Goal: Complete application form: Complete application form

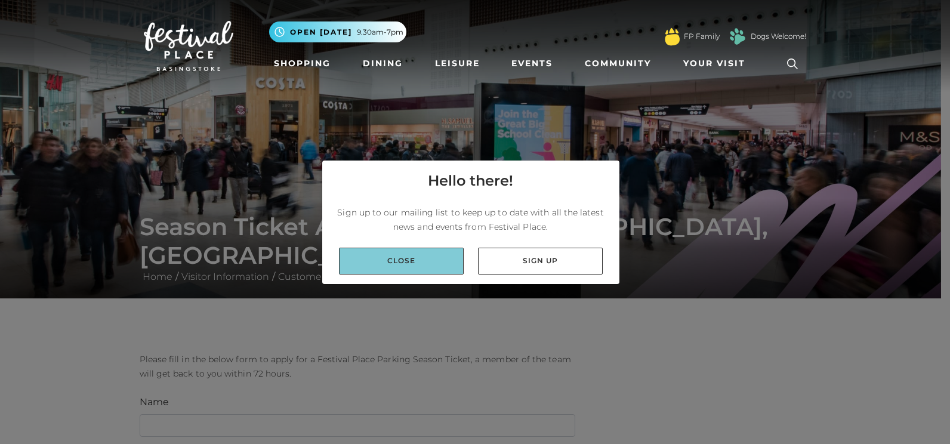
click at [425, 263] on link "Close" at bounding box center [401, 261] width 125 height 27
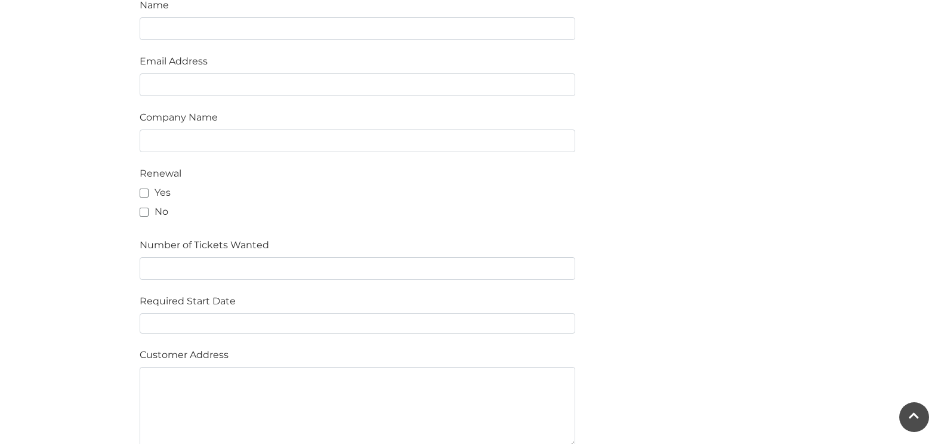
scroll to position [400, 0]
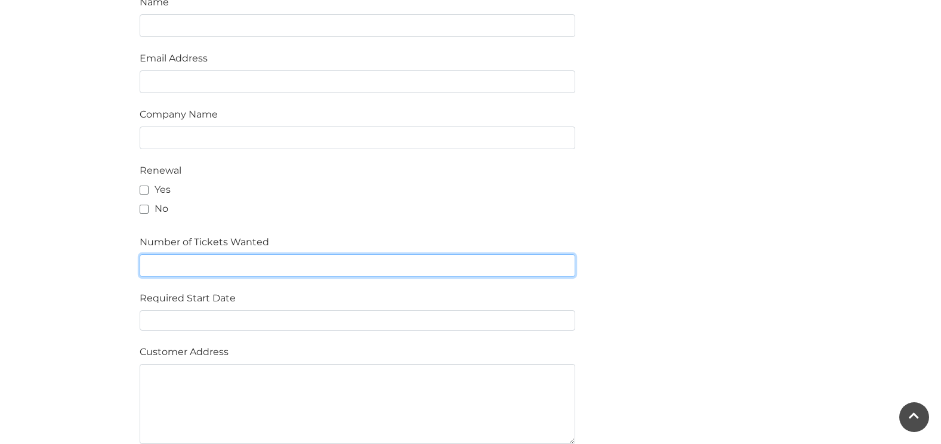
click at [225, 260] on input "text" at bounding box center [358, 265] width 436 height 23
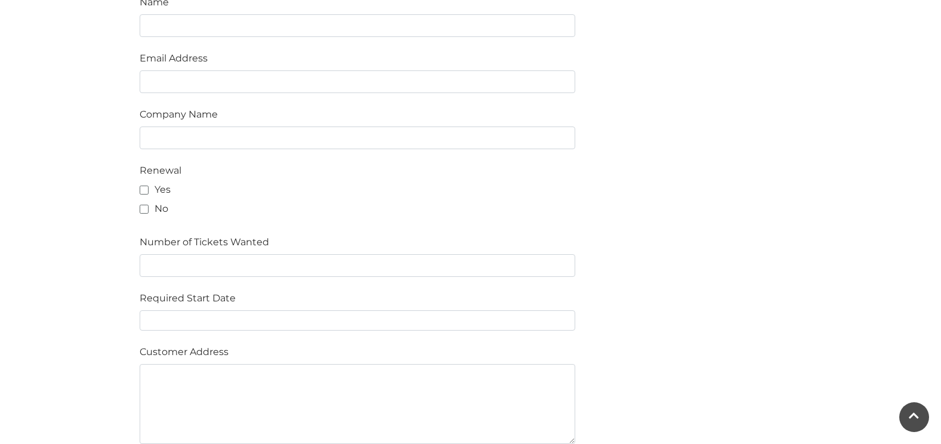
click at [73, 244] on main "Season Ticket Application at [GEOGRAPHIC_DATA], [GEOGRAPHIC_DATA] Home / Visito…" at bounding box center [470, 316] width 941 height 1432
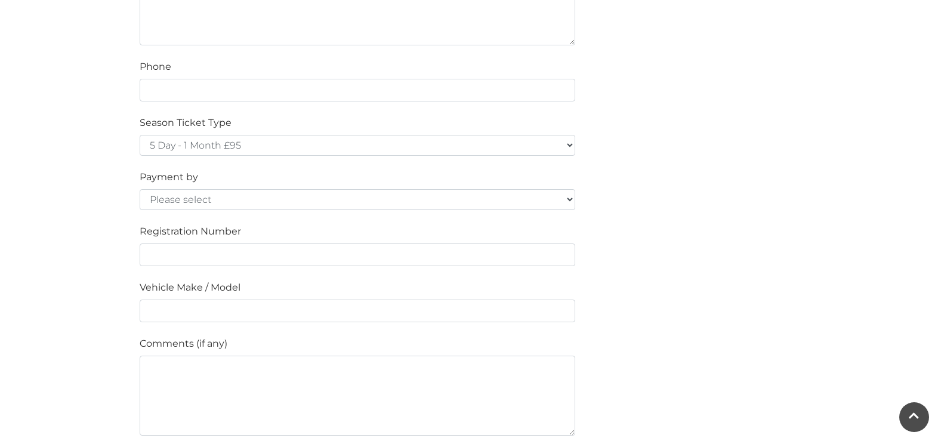
scroll to position [799, 0]
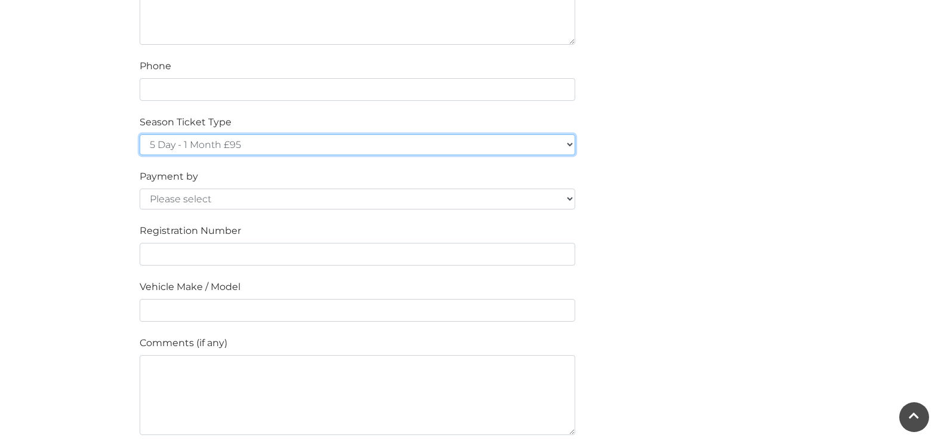
click at [198, 141] on select "5 Day - 1 Month £95 5 Day - 3 Months £270 (£90 a month standing order) 5 Day - …" at bounding box center [358, 144] width 436 height 21
select select "7 Day - 1 Year £1236 (£103 a month standing order)"
click at [140, 134] on select "5 Day - 1 Month £95 5 Day - 3 Months £270 (£90 a month standing order) 5 Day - …" at bounding box center [358, 144] width 436 height 21
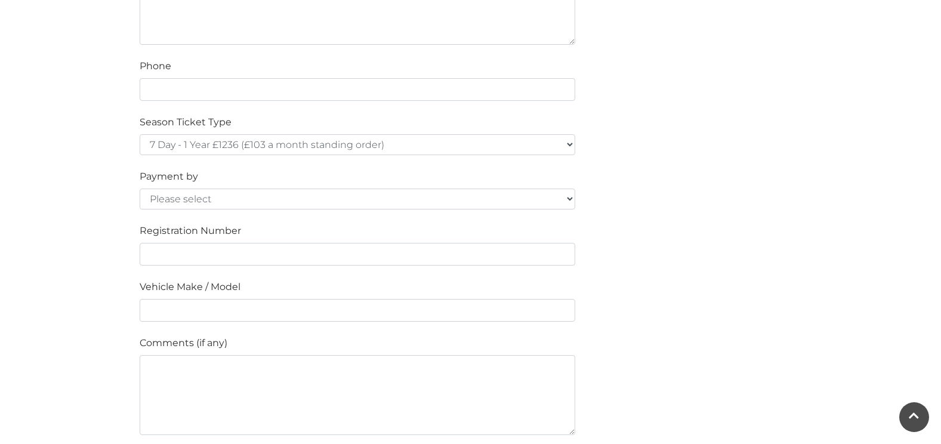
click at [272, 124] on div "Season Ticket Type 5 Day - 1 Month £95 5 Day - 3 Months £270 (£90 a month stand…" at bounding box center [357, 135] width 453 height 40
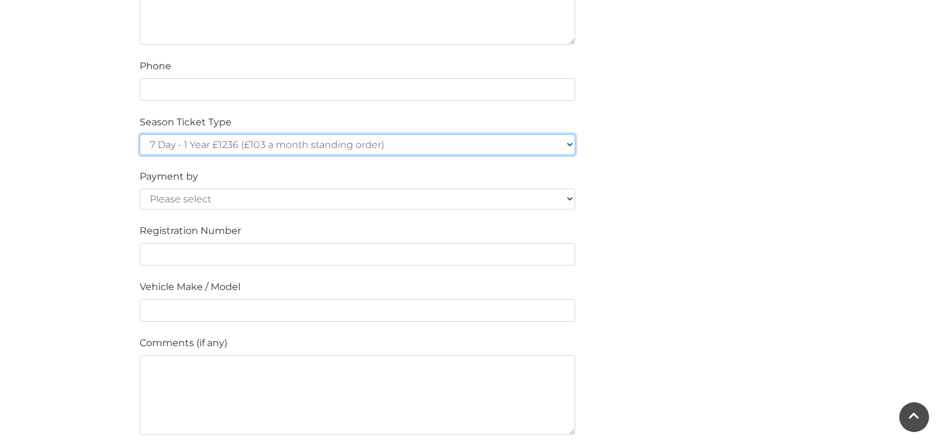
click at [236, 135] on select "5 Day - 1 Month £95 5 Day - 3 Months £270 (£90 a month standing order) 5 Day - …" at bounding box center [358, 144] width 436 height 21
click at [140, 134] on select "5 Day - 1 Month £95 5 Day - 3 Months £270 (£90 a month standing order) 5 Day - …" at bounding box center [358, 144] width 436 height 21
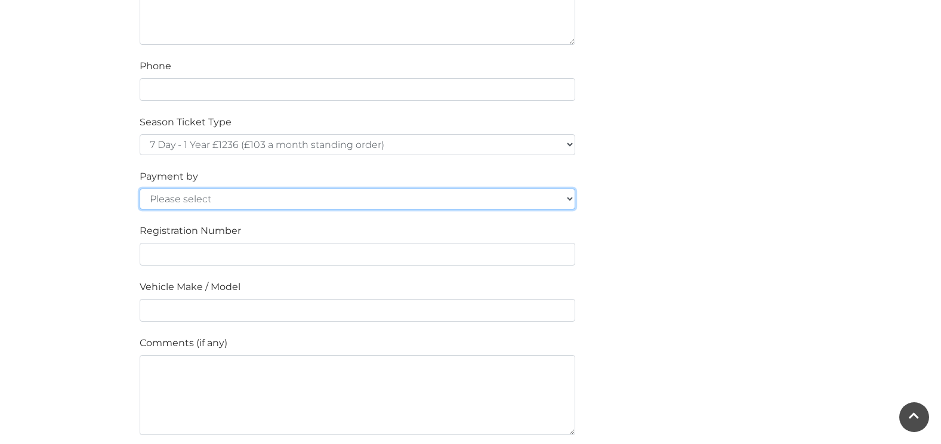
click at [168, 201] on select "Please select Cash Credit / Debit Card Invoice Standing Order" at bounding box center [358, 199] width 436 height 21
select select "Standing Order"
click at [140, 189] on select "Please select Cash Credit / Debit Card Invoice Standing Order" at bounding box center [358, 199] width 436 height 21
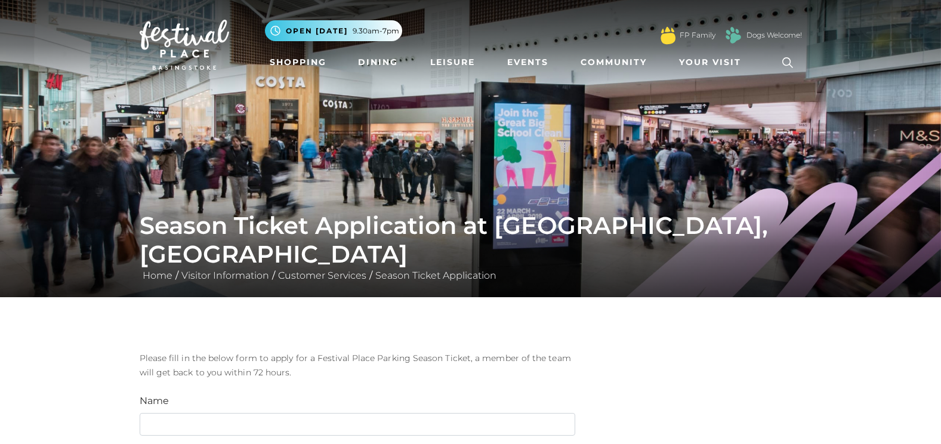
scroll to position [0, 0]
